Goal: Find specific page/section: Find specific page/section

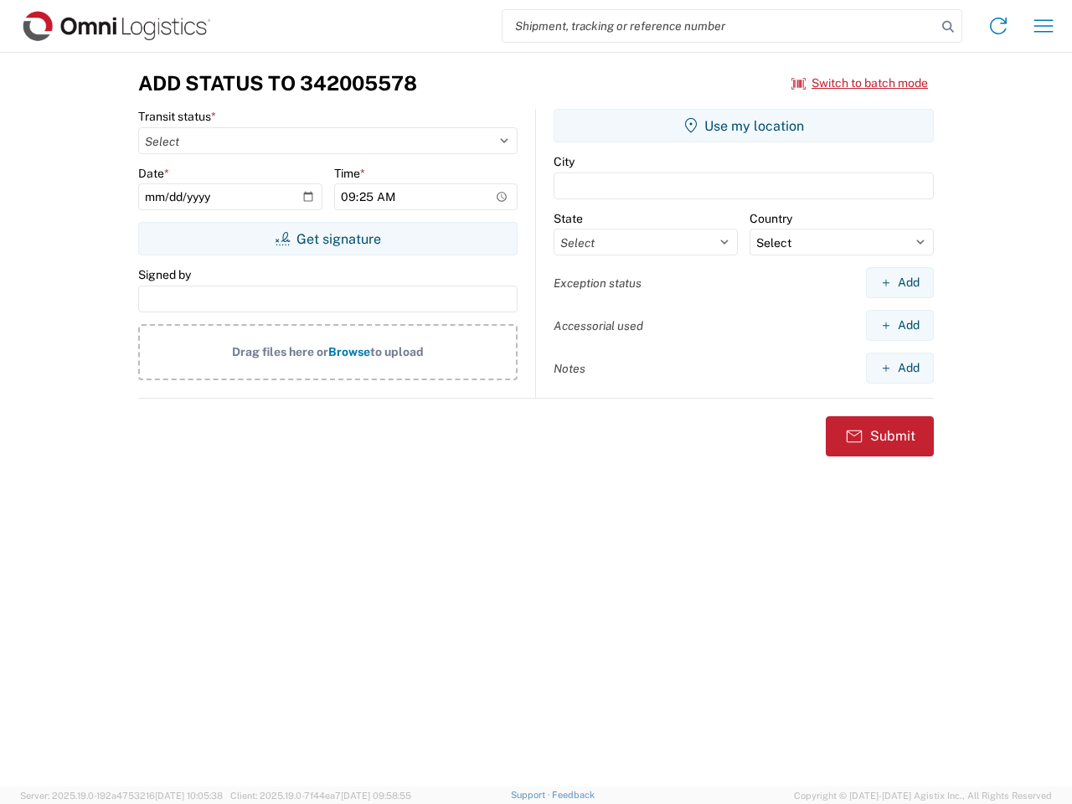
click at [719, 26] on input "search" at bounding box center [719, 26] width 434 height 32
click at [948, 27] on icon at bounding box center [947, 26] width 23 height 23
click at [998, 26] on icon at bounding box center [998, 26] width 27 height 27
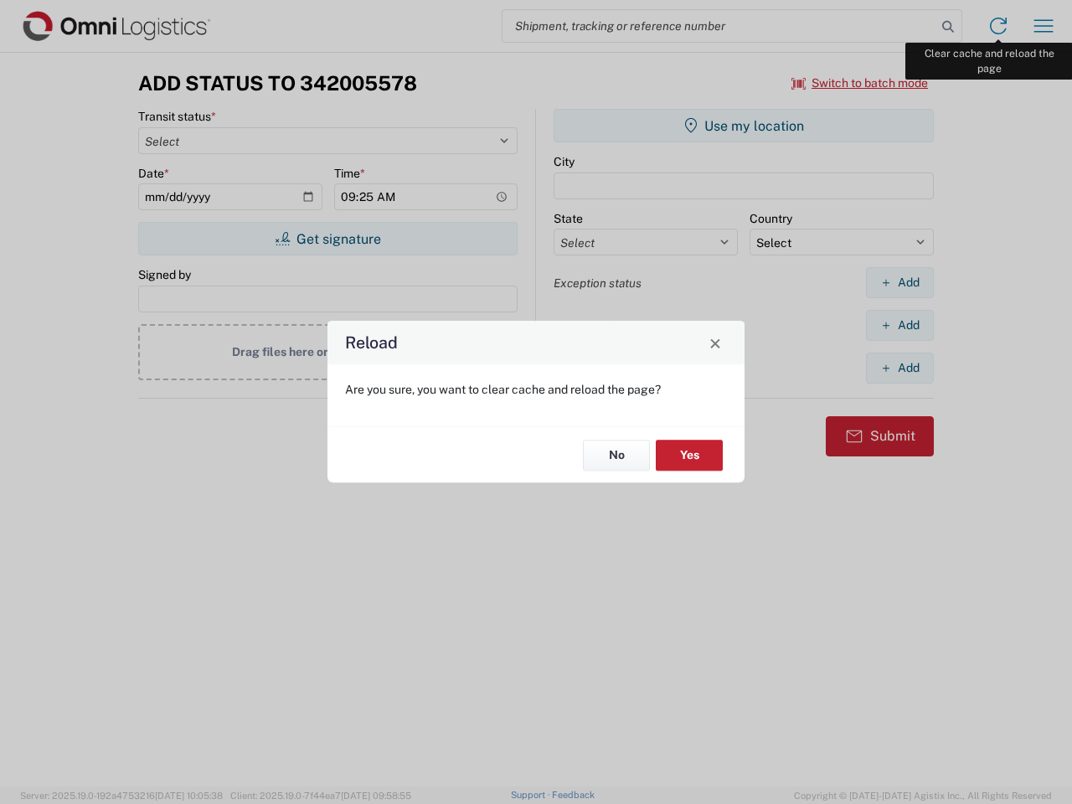
click at [1043, 26] on div "Reload Are you sure, you want to clear cache and reload the page? No Yes" at bounding box center [536, 402] width 1072 height 804
click at [860, 83] on div "Reload Are you sure, you want to clear cache and reload the page? No Yes" at bounding box center [536, 402] width 1072 height 804
click at [327, 239] on div "Reload Are you sure, you want to clear cache and reload the page? No Yes" at bounding box center [536, 402] width 1072 height 804
click at [743, 126] on div "Reload Are you sure, you want to clear cache and reload the page? No Yes" at bounding box center [536, 402] width 1072 height 804
click at [899, 282] on div "Reload Are you sure, you want to clear cache and reload the page? No Yes" at bounding box center [536, 402] width 1072 height 804
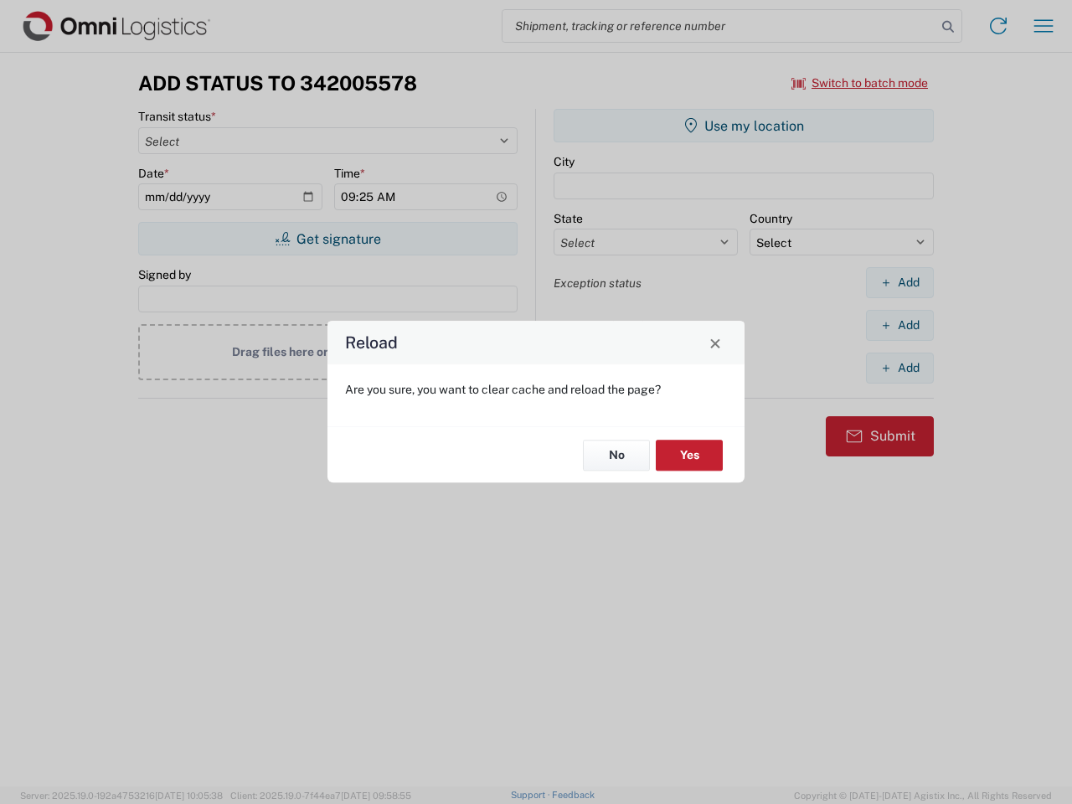
click at [899, 325] on div "Reload Are you sure, you want to clear cache and reload the page? No Yes" at bounding box center [536, 402] width 1072 height 804
click at [899, 368] on div "Reload Are you sure, you want to clear cache and reload the page? No Yes" at bounding box center [536, 402] width 1072 height 804
